Goal: Task Accomplishment & Management: Manage account settings

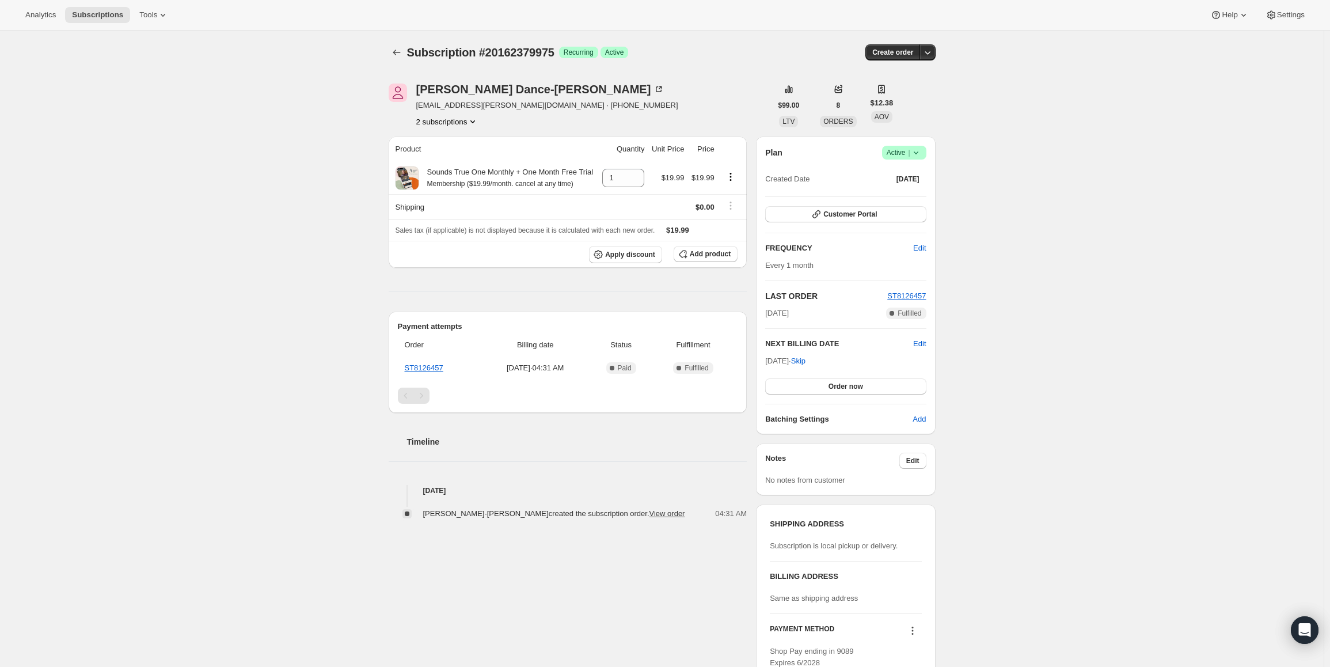
click at [908, 151] on span "Active |" at bounding box center [904, 153] width 35 height 12
click at [896, 182] on button "Pause subscription" at bounding box center [908, 175] width 72 height 18
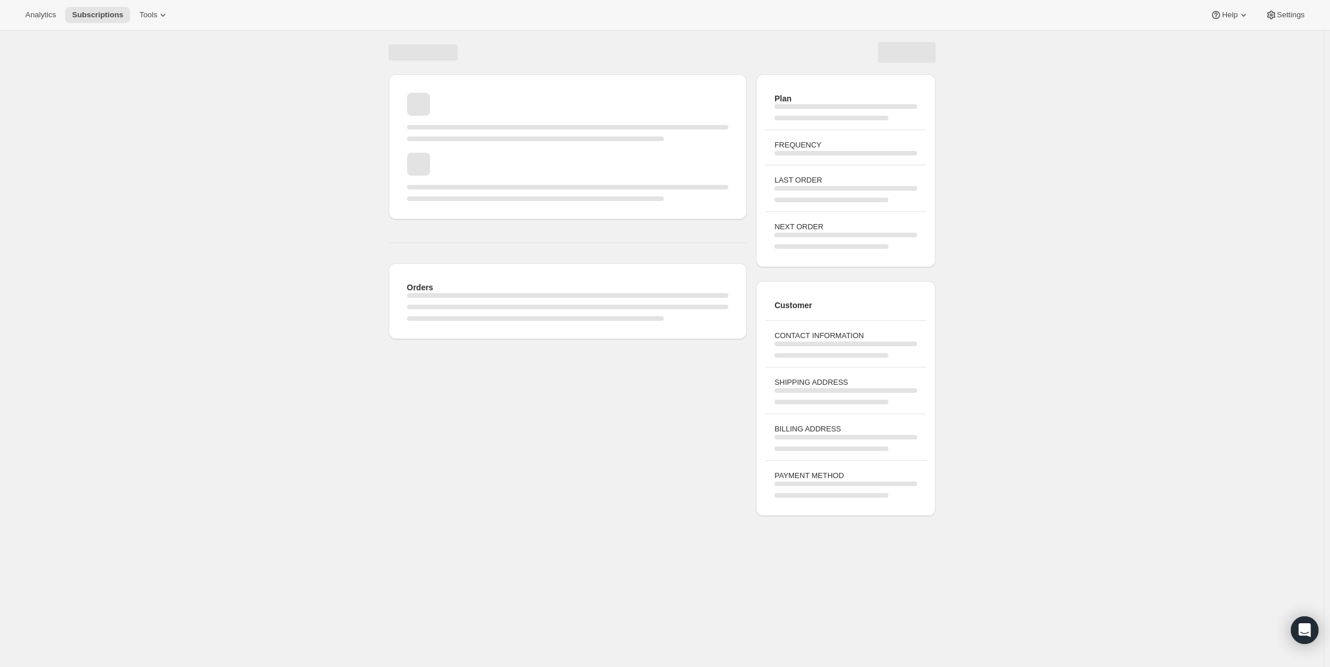
click at [915, 158] on div "FREQUENCY" at bounding box center [845, 147] width 161 height 35
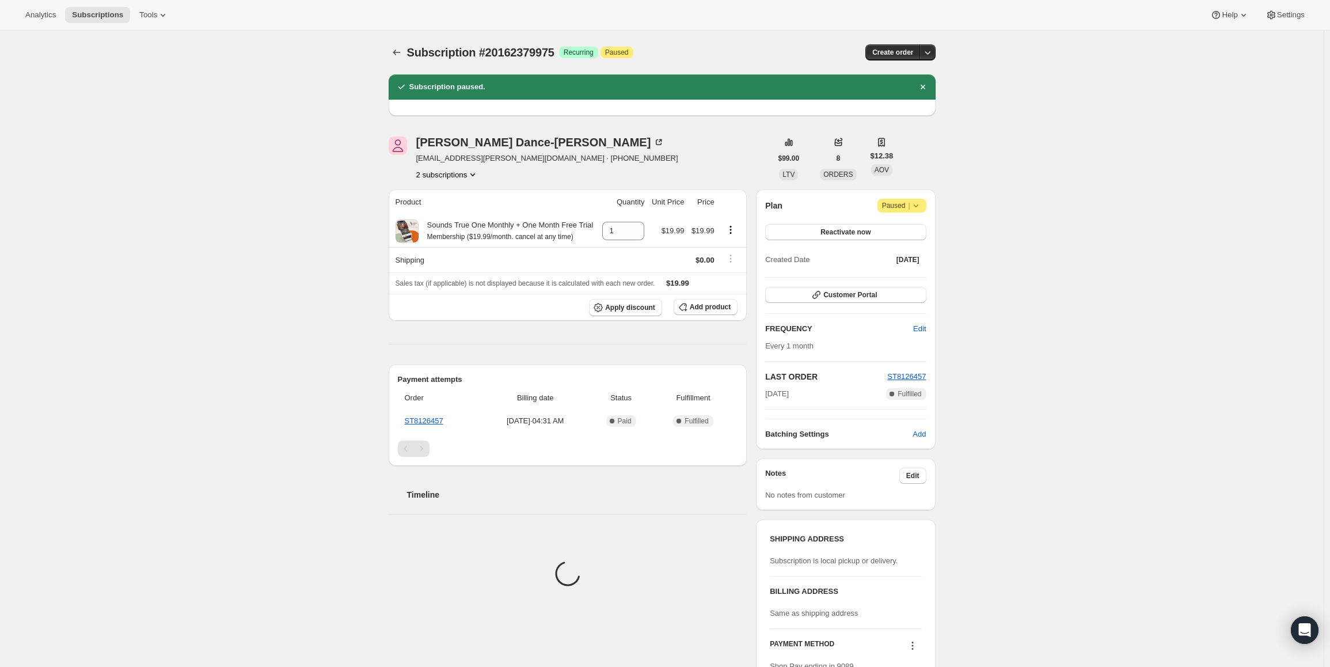
click at [902, 199] on span "Attention Paused |" at bounding box center [901, 206] width 49 height 14
click at [891, 229] on span "Cancel subscription" at bounding box center [905, 228] width 65 height 9
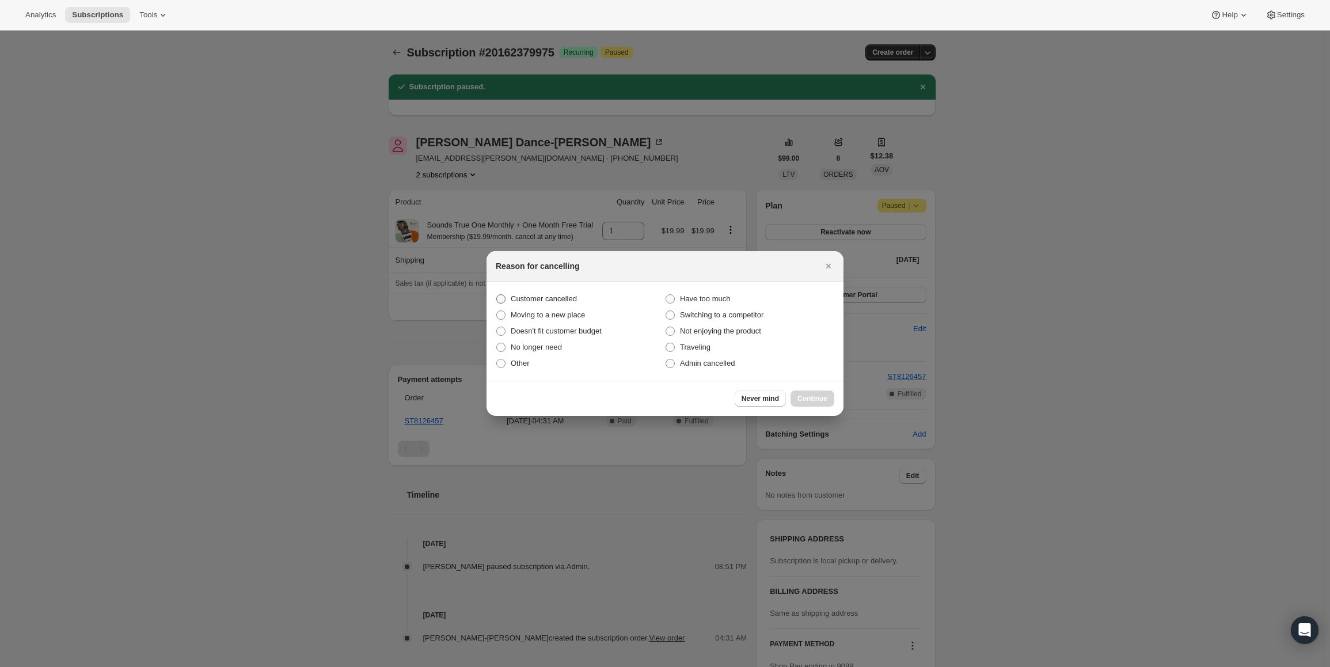
click at [530, 302] on span "Customer cancelled" at bounding box center [544, 298] width 66 height 9
click at [497, 295] on input "Customer cancelled" at bounding box center [496, 294] width 1 height 1
radio input "true"
click at [809, 398] on span "Continue" at bounding box center [812, 398] width 30 height 9
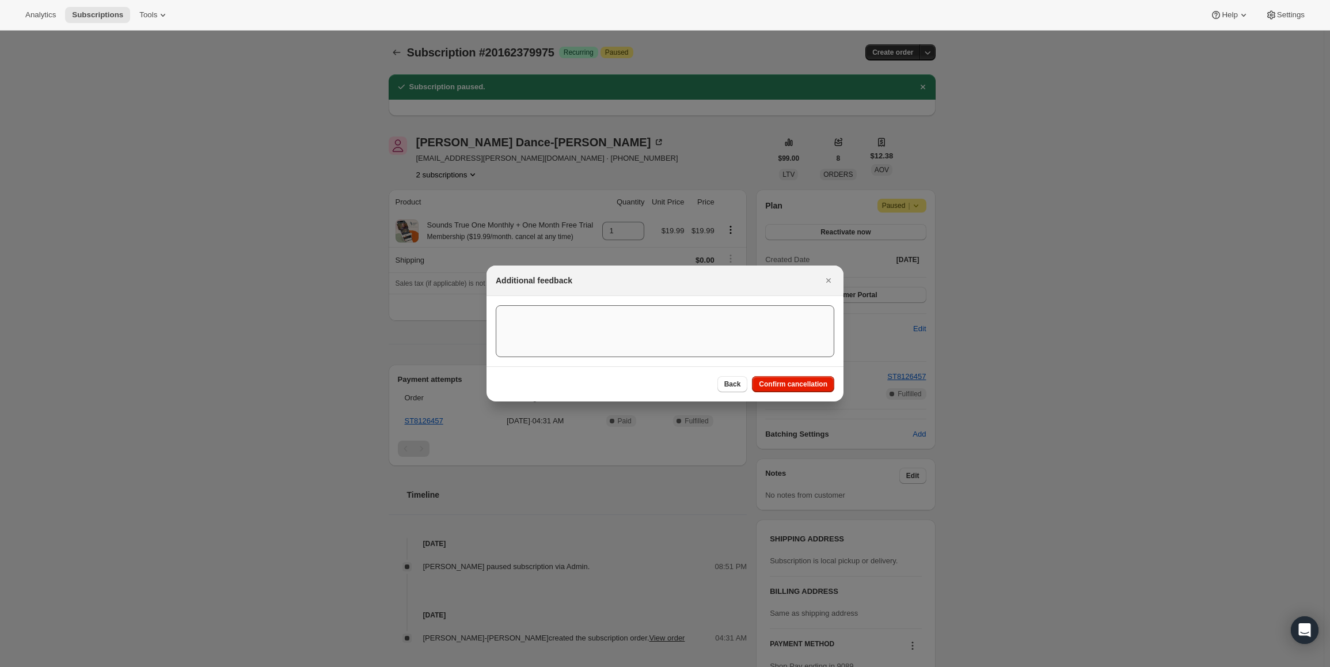
drag, startPoint x: 806, startPoint y: 379, endPoint x: 776, endPoint y: 389, distance: 32.0
click at [805, 379] on button "Confirm cancellation" at bounding box center [793, 384] width 82 height 16
